Goal: Task Accomplishment & Management: Complete application form

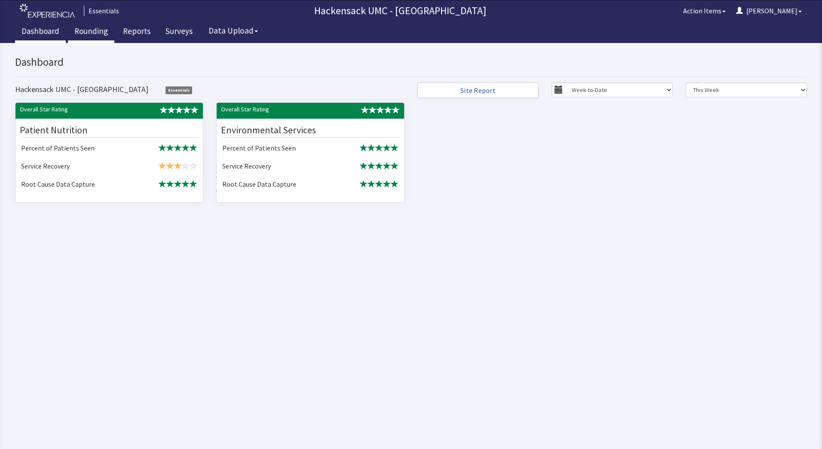
click at [90, 31] on link "Rounding" at bounding box center [91, 31] width 46 height 21
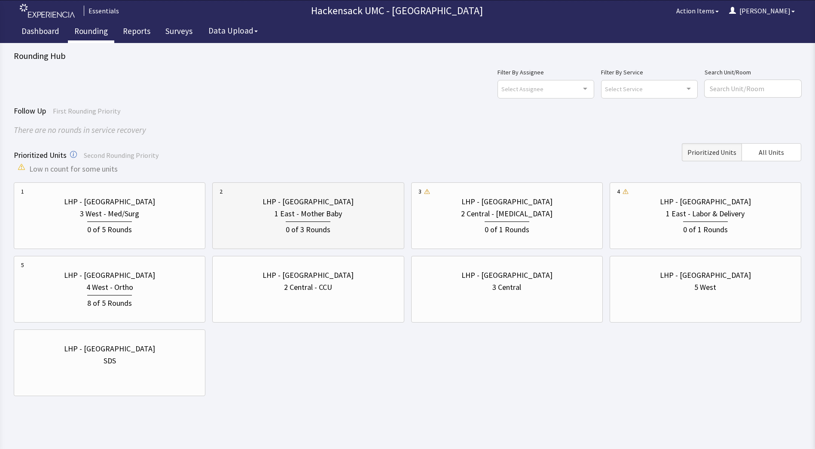
click at [331, 208] on div "1 East - Mother Baby" at bounding box center [308, 214] width 67 height 12
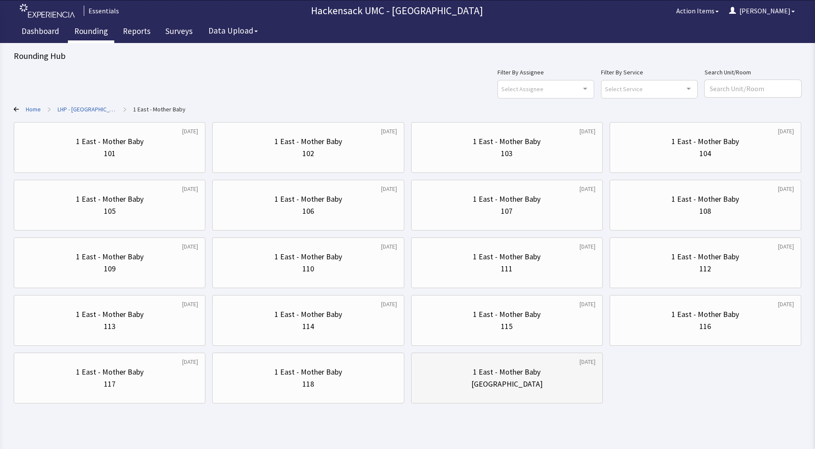
click at [513, 370] on div "1 East - Mother Baby" at bounding box center [506, 372] width 67 height 12
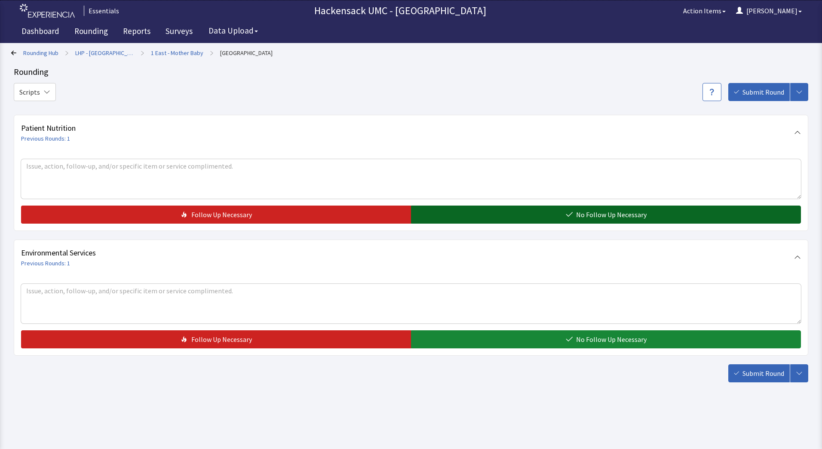
click at [514, 214] on button "No Follow Up Necessary" at bounding box center [606, 214] width 390 height 18
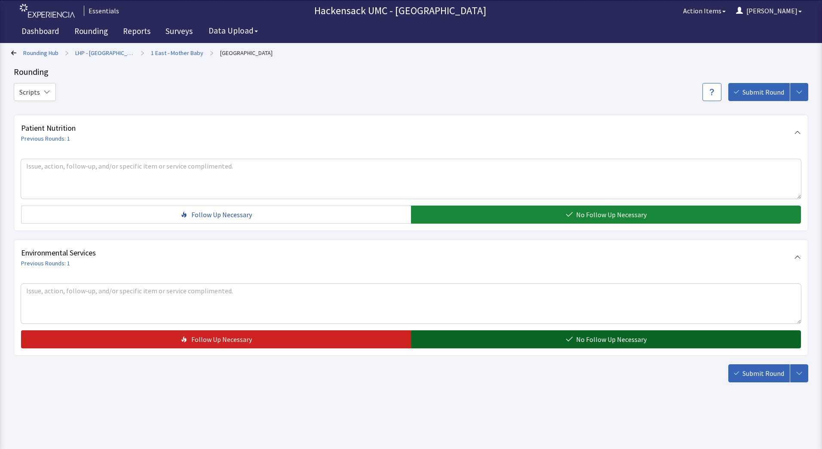
click at [462, 348] on button "No Follow Up Necessary" at bounding box center [606, 339] width 390 height 18
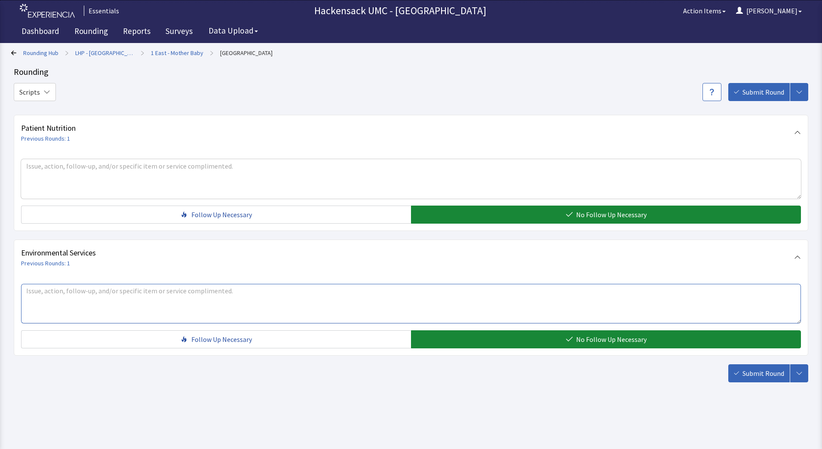
click at [152, 286] on textarea at bounding box center [411, 304] width 780 height 40
type textarea "Marie - bathroom paper towel dispenser not working properly and need baby shirts"
click at [774, 379] on button "Submit Round" at bounding box center [758, 373] width 61 height 18
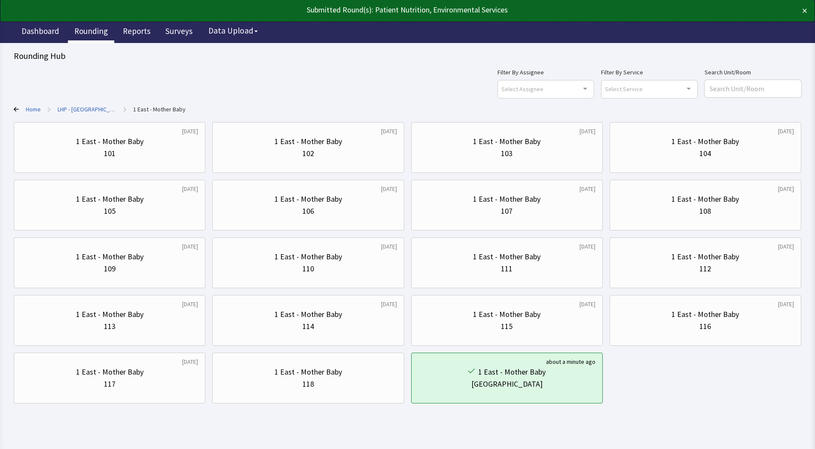
click at [79, 34] on link "Rounding" at bounding box center [91, 31] width 46 height 21
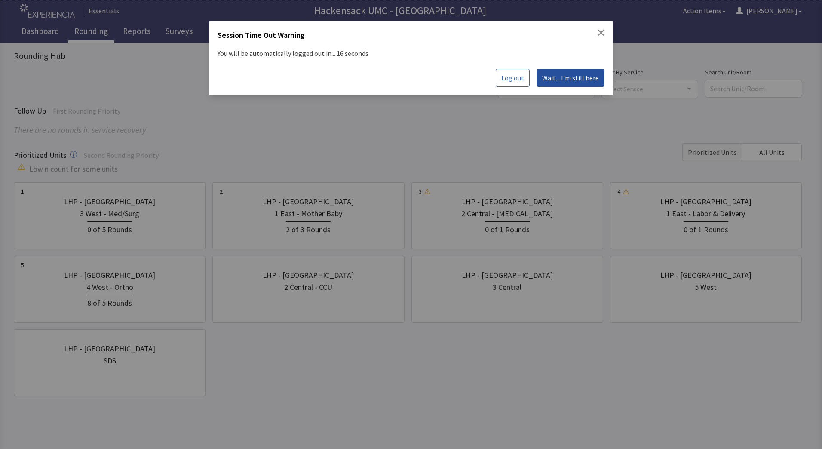
click at [551, 81] on span "Wait... I'm still here" at bounding box center [570, 78] width 57 height 10
